Goal: Navigation & Orientation: Find specific page/section

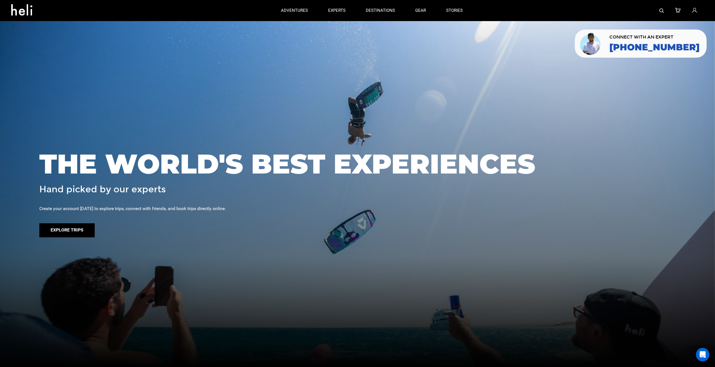
click at [72, 229] on button "Explore Trips" at bounding box center [66, 230] width 55 height 14
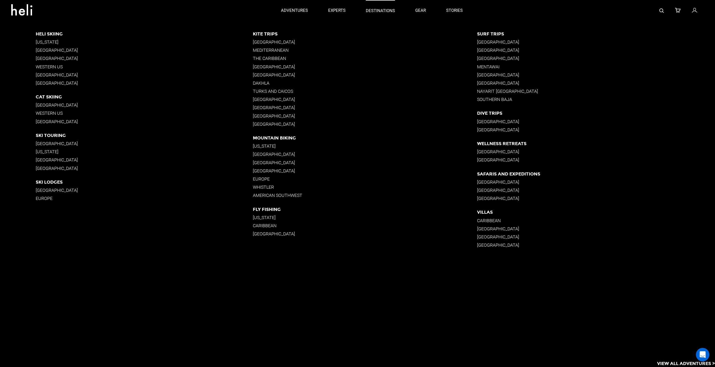
click at [380, 12] on p "destinations" at bounding box center [380, 11] width 29 height 6
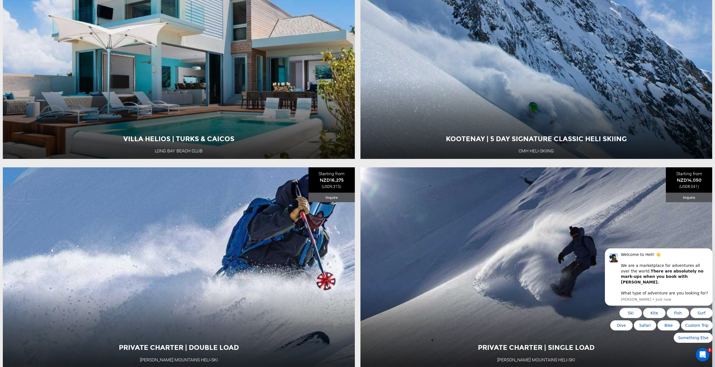
scroll to position [337, 0]
